Goal: Entertainment & Leisure: Consume media (video, audio)

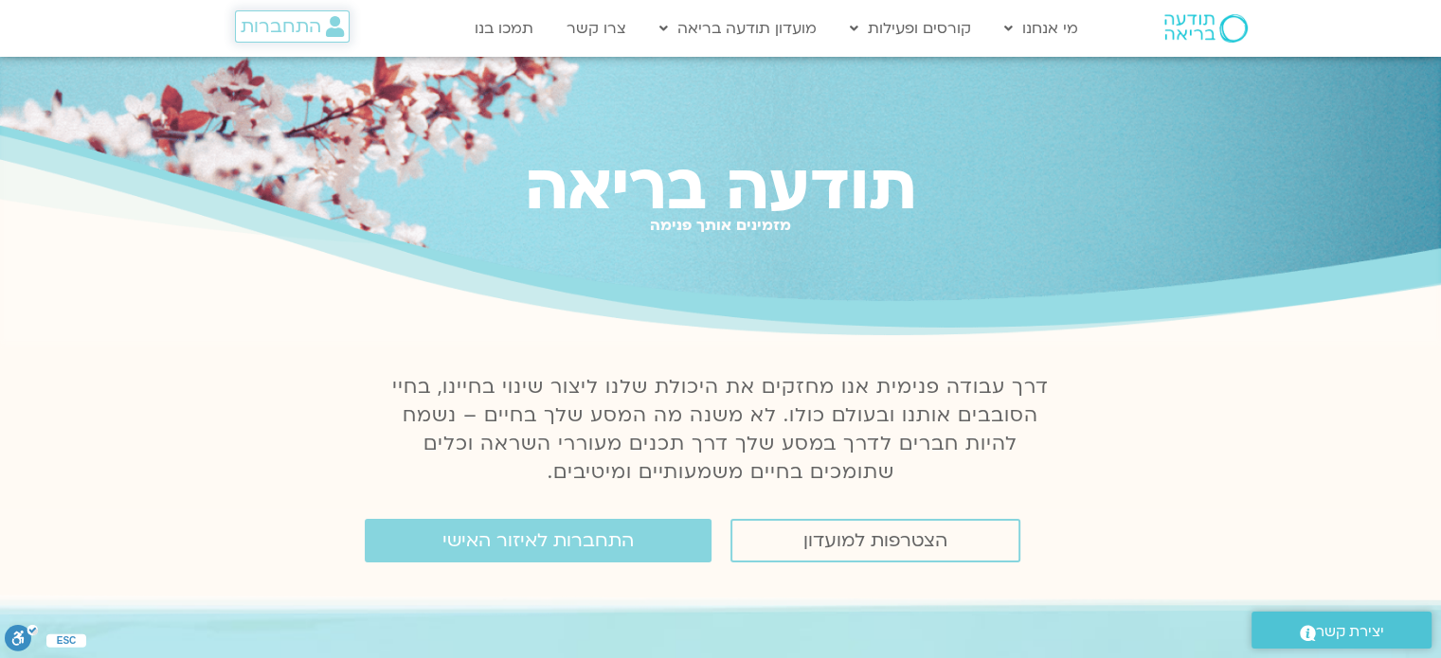
click at [316, 31] on span "התחברות" at bounding box center [281, 26] width 81 height 21
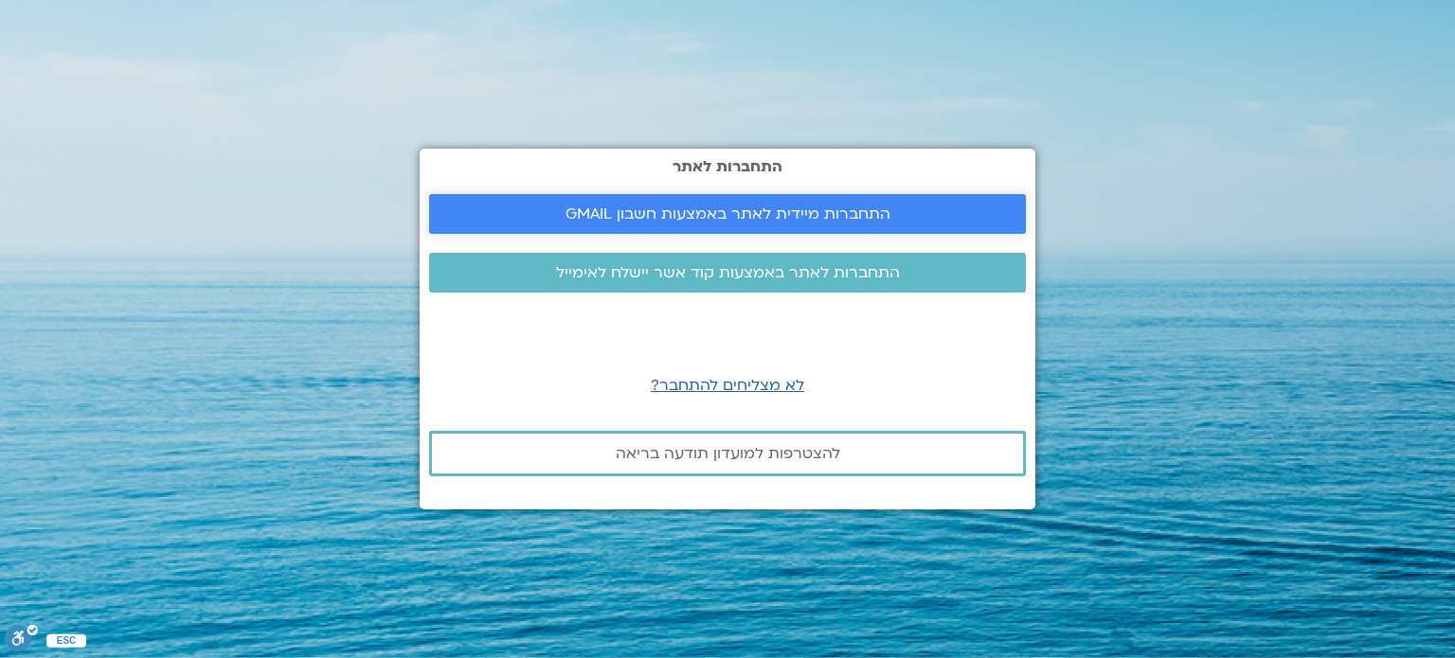
click at [916, 207] on span "התחברות מיידית לאתר באמצעות חשבון GMAIL" at bounding box center [727, 214] width 551 height 17
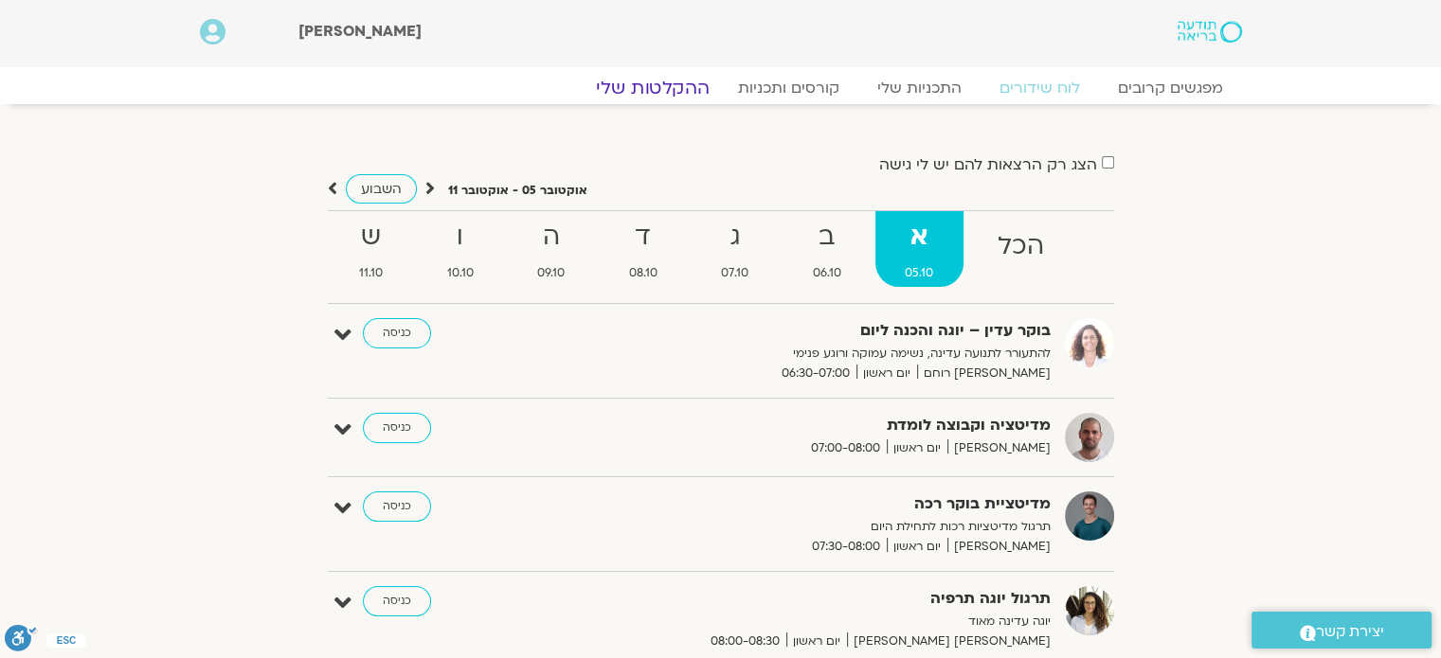
click at [656, 83] on link "ההקלטות שלי" at bounding box center [652, 88] width 159 height 23
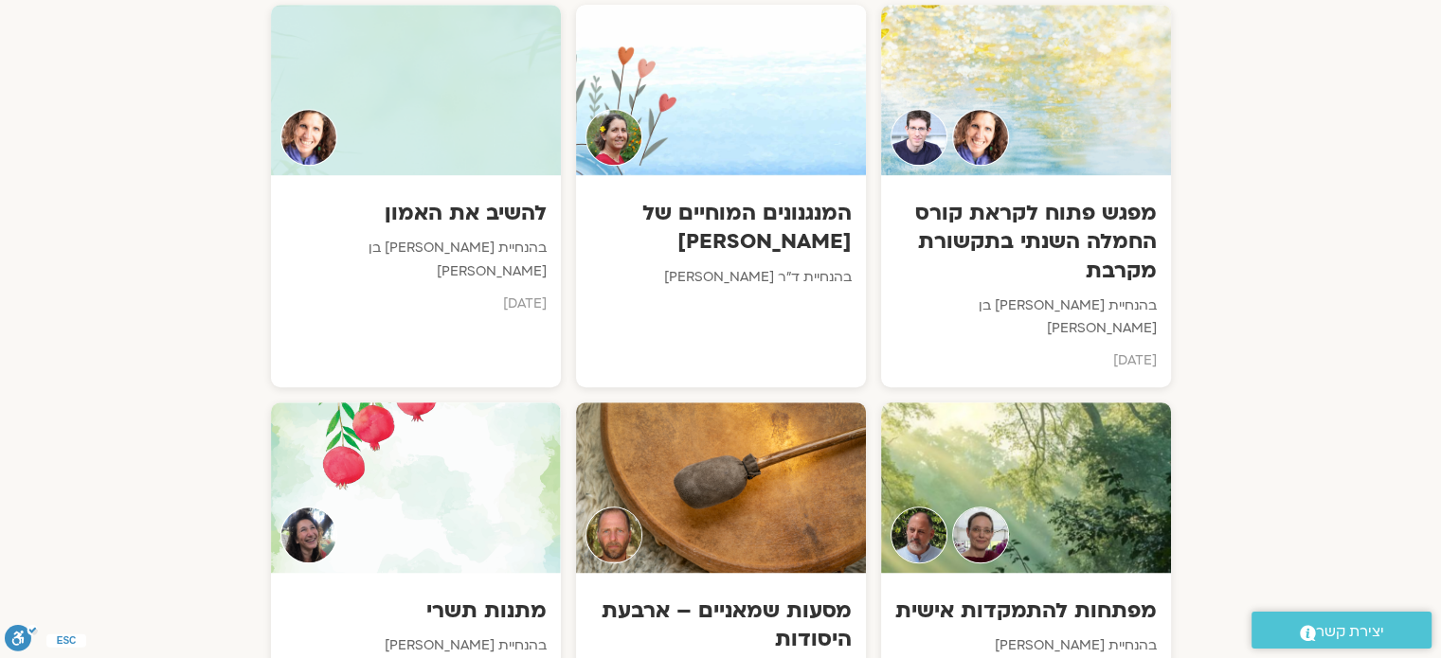
scroll to position [1109, 0]
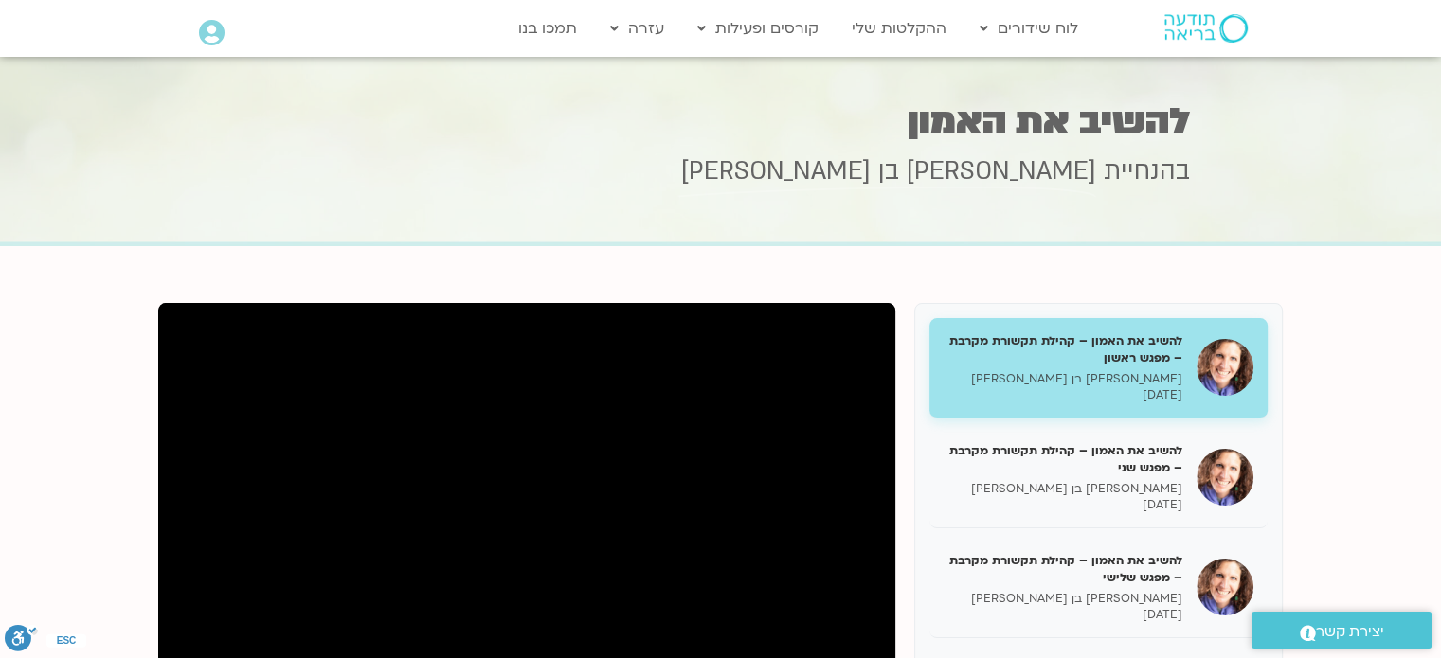
scroll to position [6, 0]
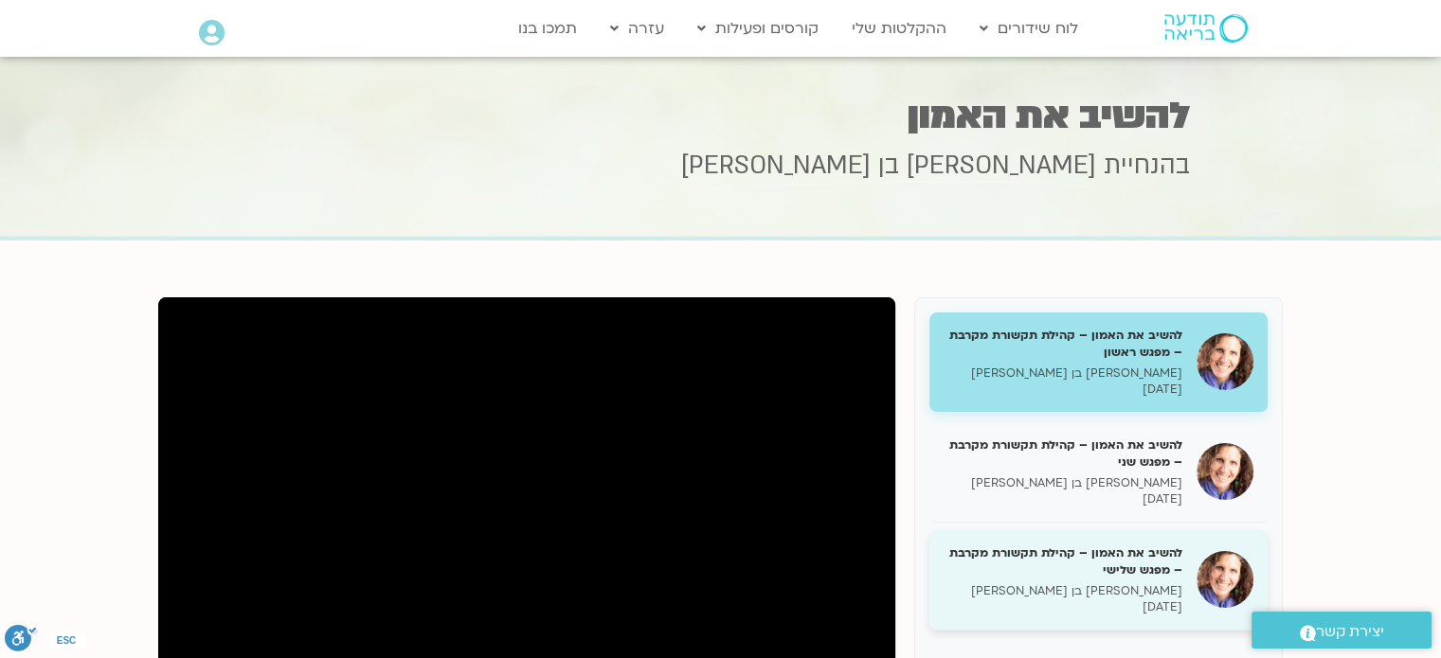
click at [1156, 581] on div "להשיב את האמון – קהילת תקשורת מקרבת – מפגש שלישי [PERSON_NAME] בן [PERSON_NAME]…" at bounding box center [1062, 580] width 239 height 71
